Goal: Task Accomplishment & Management: Use online tool/utility

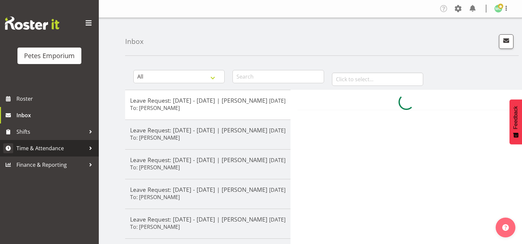
click at [37, 153] on link "Time & Attendance" at bounding box center [49, 148] width 99 height 16
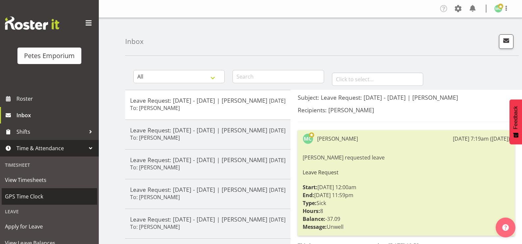
click at [25, 194] on span "GPS Time Clock" at bounding box center [49, 196] width 89 height 10
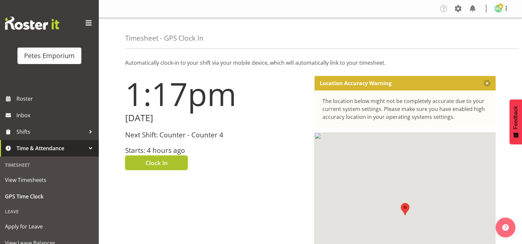
click at [155, 160] on span "Clock In" at bounding box center [157, 162] width 22 height 9
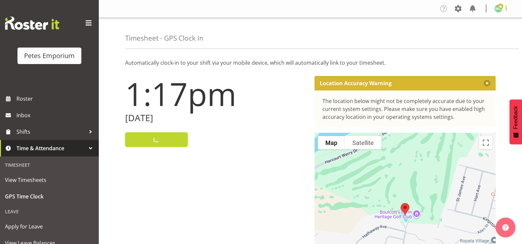
click at [506, 12] on span at bounding box center [507, 8] width 8 height 8
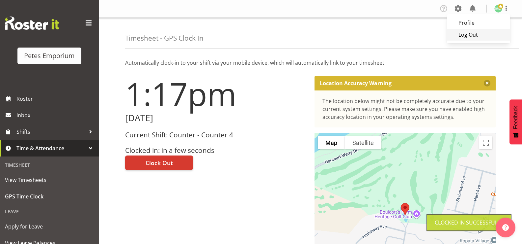
click at [478, 36] on link "Log Out" at bounding box center [478, 35] width 63 height 12
